Goal: Find specific page/section

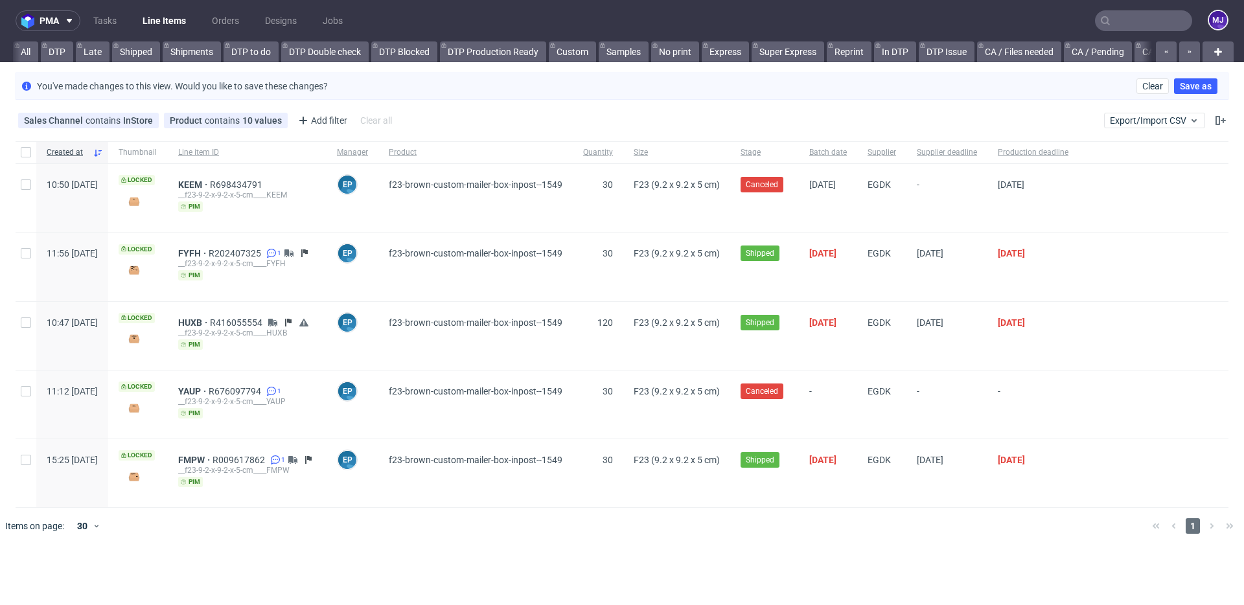
scroll to position [0, 2393]
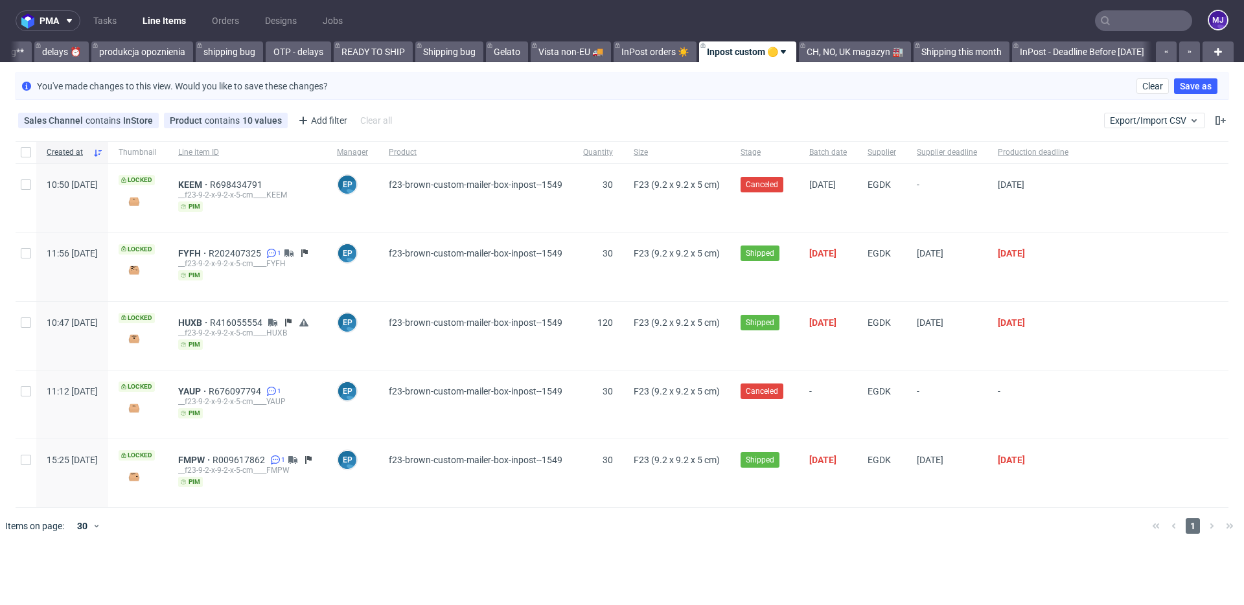
scroll to position [0, 2393]
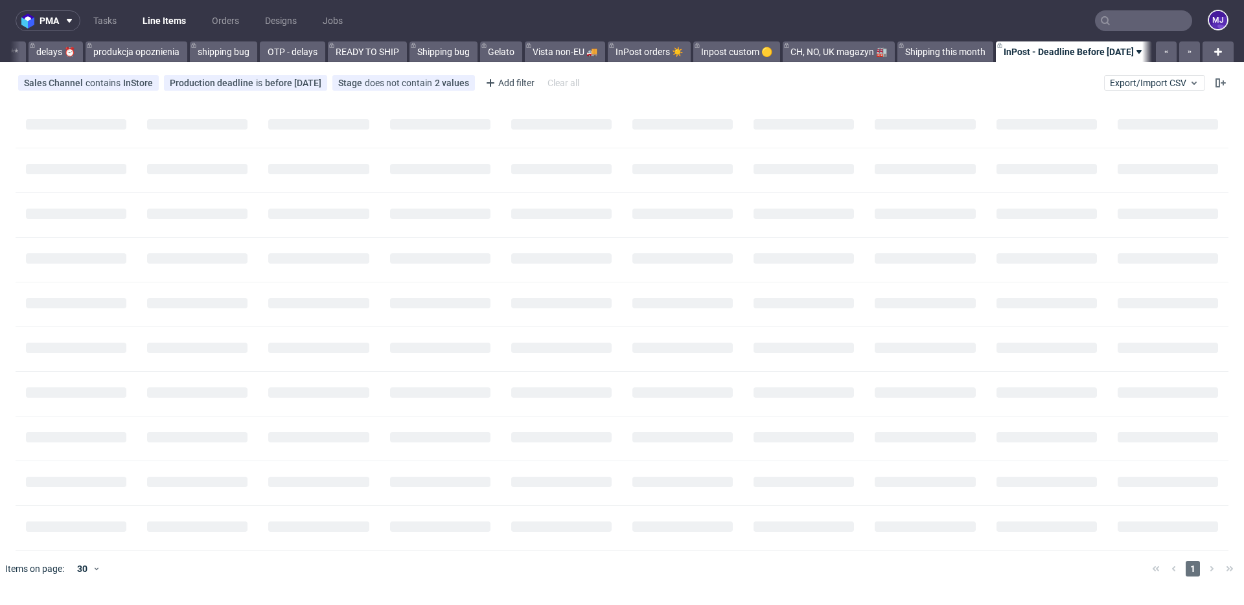
scroll to position [0, 2395]
click at [1005, 74] on div "Sales Channel contains InStore Production deadline is before today Stage does n…" at bounding box center [622, 82] width 1244 height 31
click at [1025, 66] on div "pma Tasks Line Items Orders Designs Jobs MJ All DTP Late Shipped Shipments DTP …" at bounding box center [622, 302] width 1244 height 605
